Goal: Information Seeking & Learning: Check status

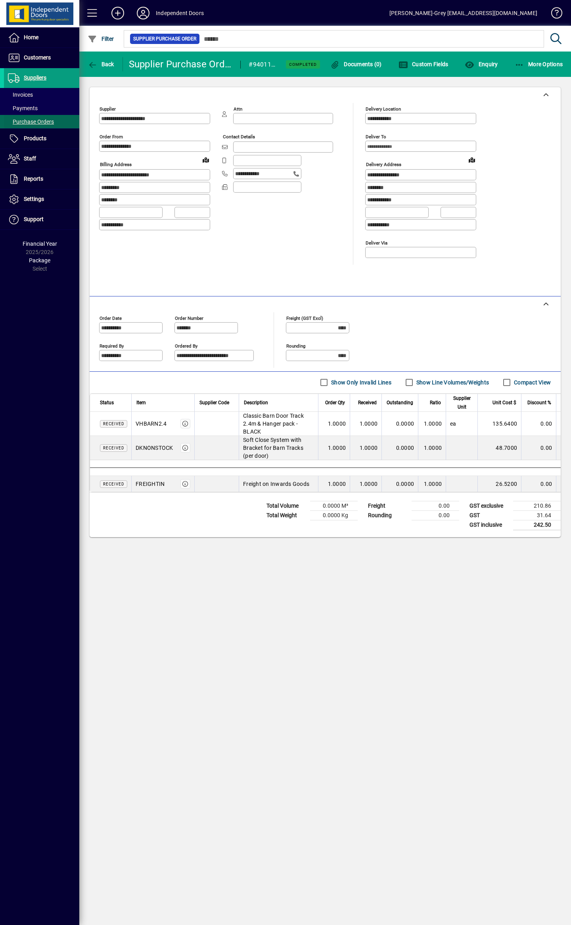
click at [61, 125] on span at bounding box center [41, 121] width 75 height 19
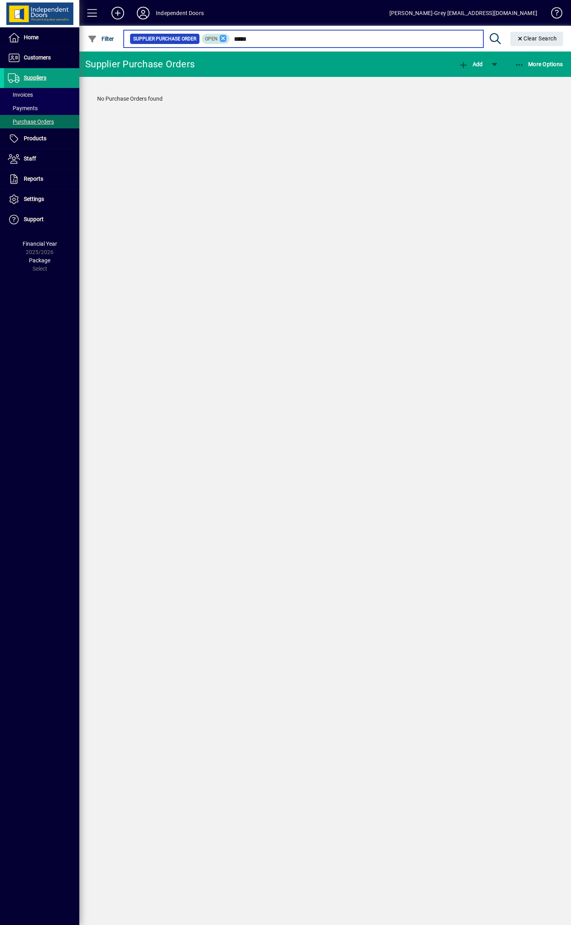
type input "*****"
click at [221, 41] on icon at bounding box center [223, 38] width 7 height 7
